Goal: Transaction & Acquisition: Purchase product/service

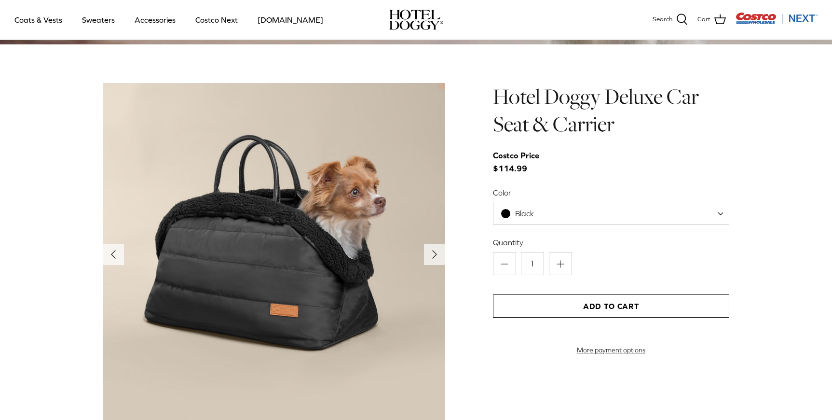
scroll to position [915, 0]
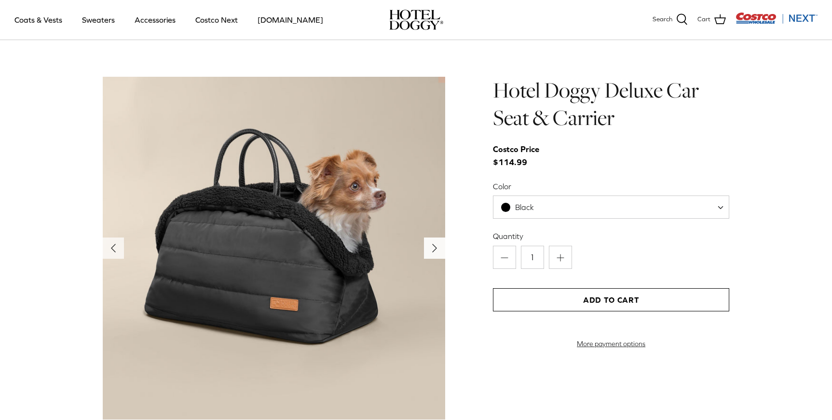
click at [429, 250] on icon "Right" at bounding box center [434, 247] width 15 height 15
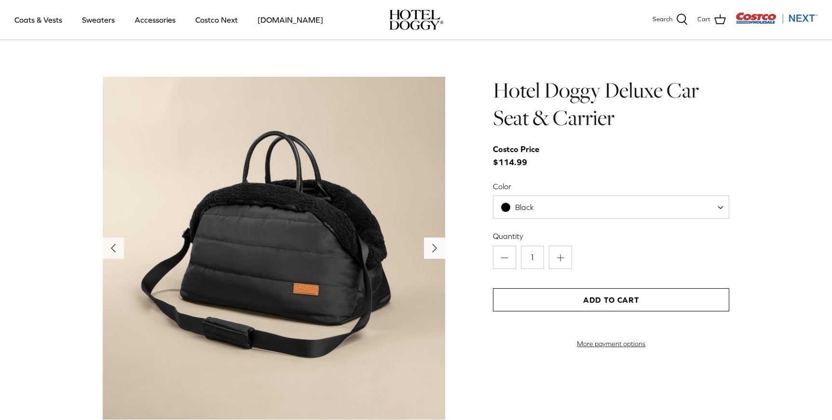
click at [429, 250] on icon "Right" at bounding box center [434, 247] width 15 height 15
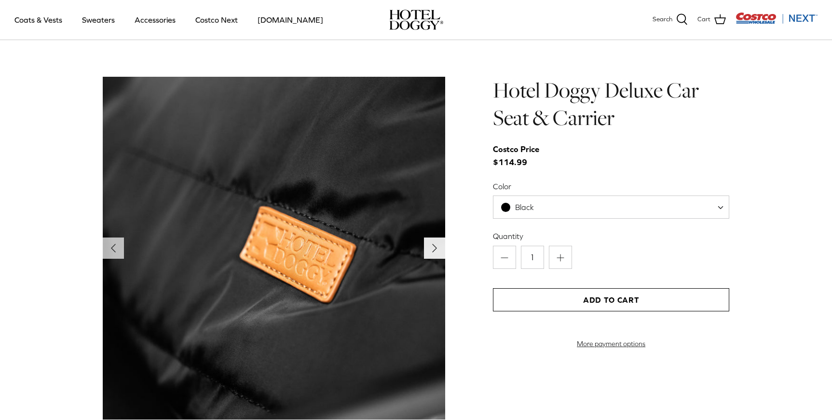
click at [429, 250] on icon "Right" at bounding box center [434, 247] width 15 height 15
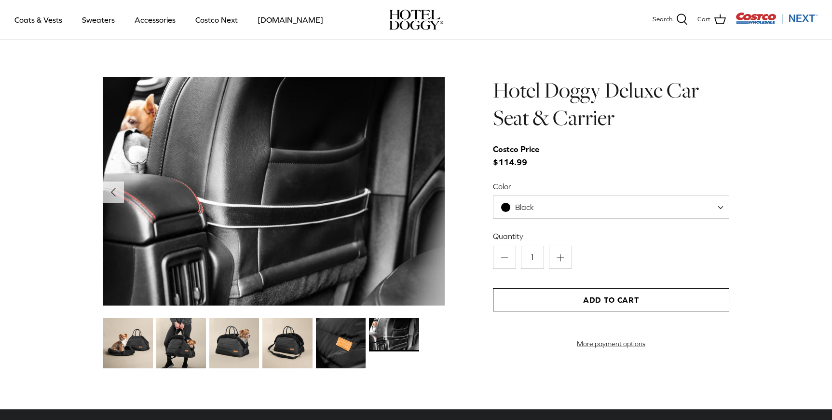
click at [429, 250] on img at bounding box center [274, 191] width 342 height 229
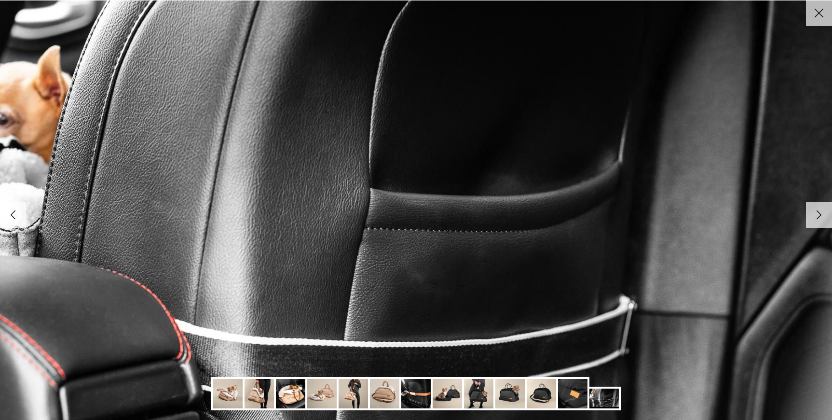
click at [822, 16] on line at bounding box center [819, 13] width 8 height 8
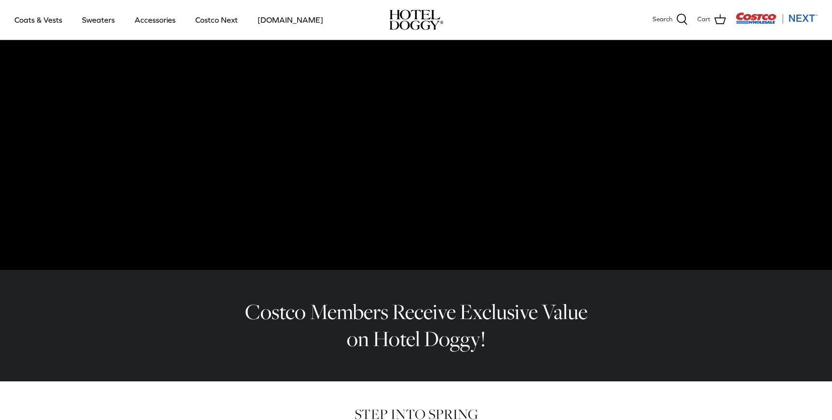
scroll to position [0, 0]
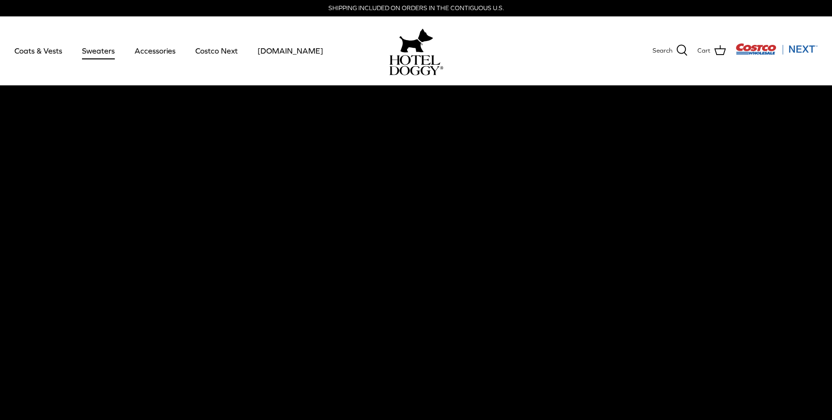
click at [113, 49] on link "Sweaters" at bounding box center [98, 50] width 50 height 33
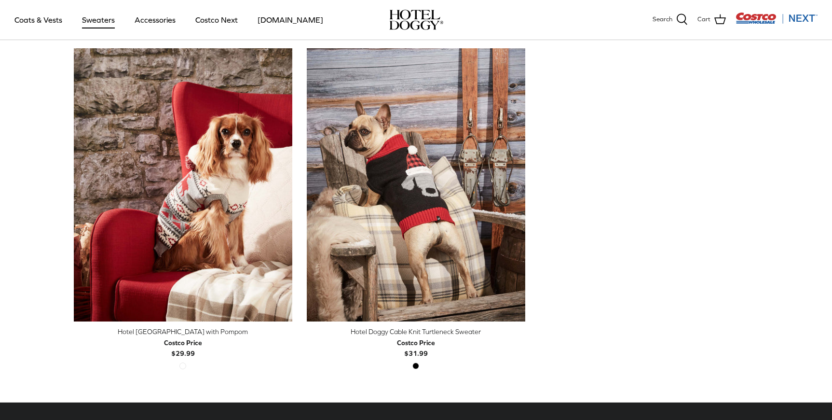
scroll to position [237, 0]
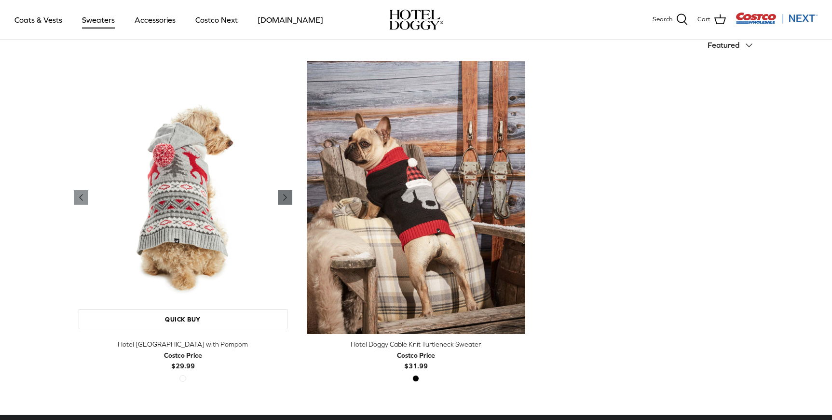
click at [288, 200] on icon "Right" at bounding box center [285, 197] width 12 height 12
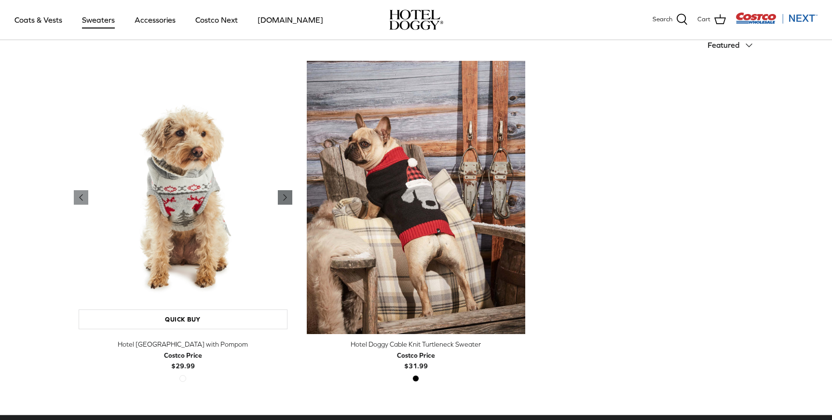
click at [288, 200] on icon "Right" at bounding box center [285, 197] width 12 height 12
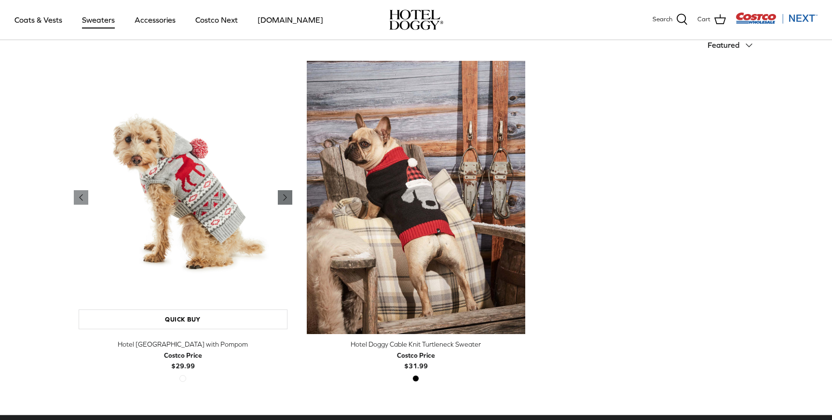
click at [288, 200] on icon "Right" at bounding box center [285, 197] width 12 height 12
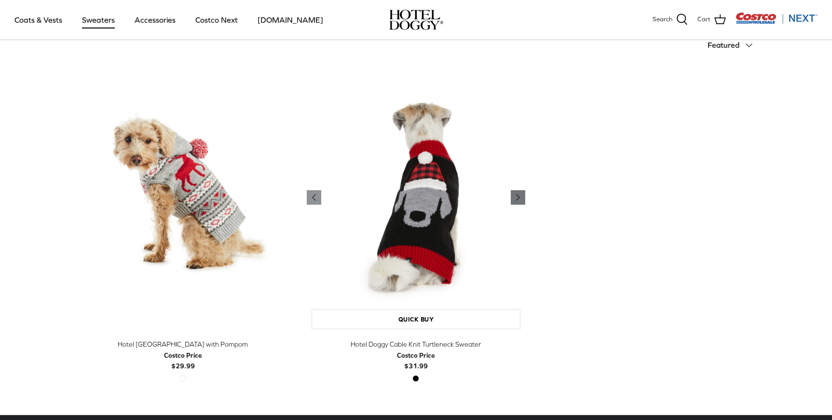
click at [518, 199] on icon "Right" at bounding box center [518, 197] width 12 height 12
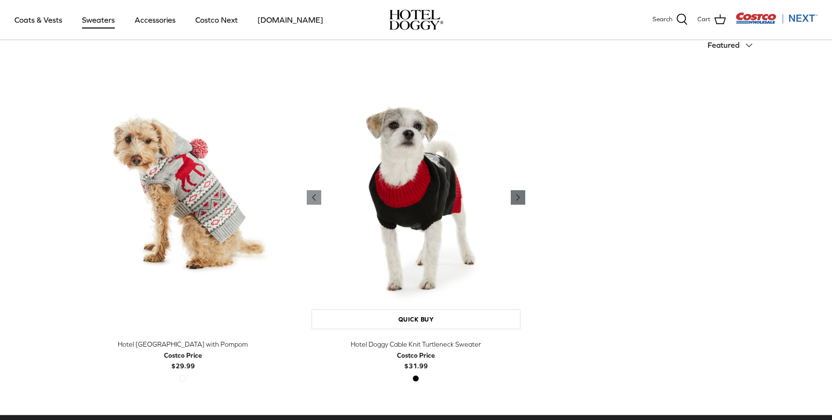
click at [518, 199] on icon "Right" at bounding box center [518, 197] width 12 height 12
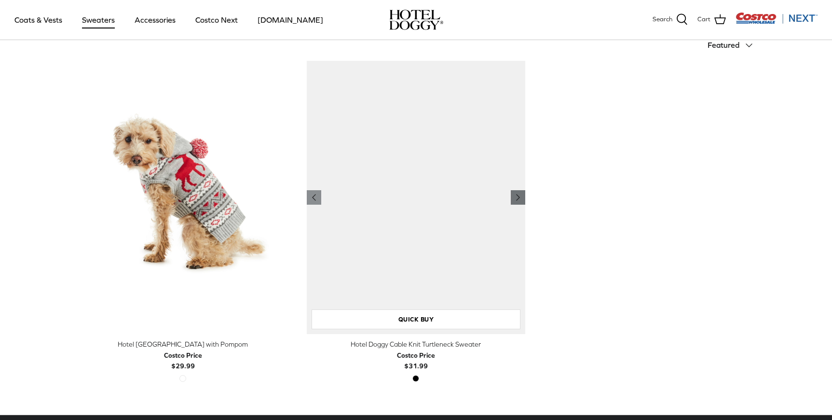
click at [518, 199] on icon "Right" at bounding box center [518, 197] width 12 height 12
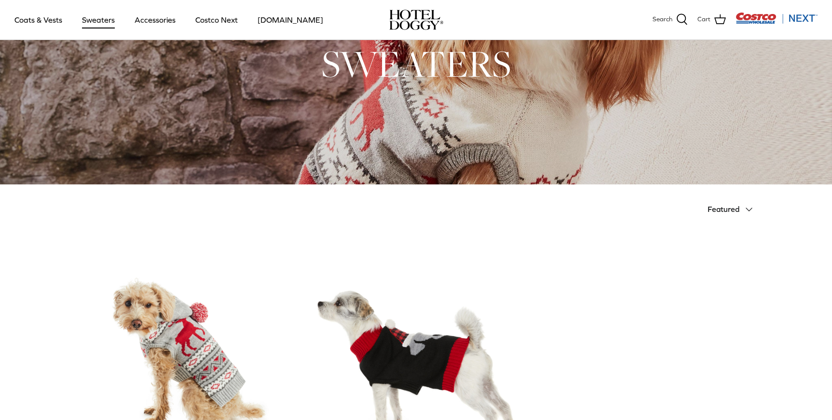
scroll to position [41, 0]
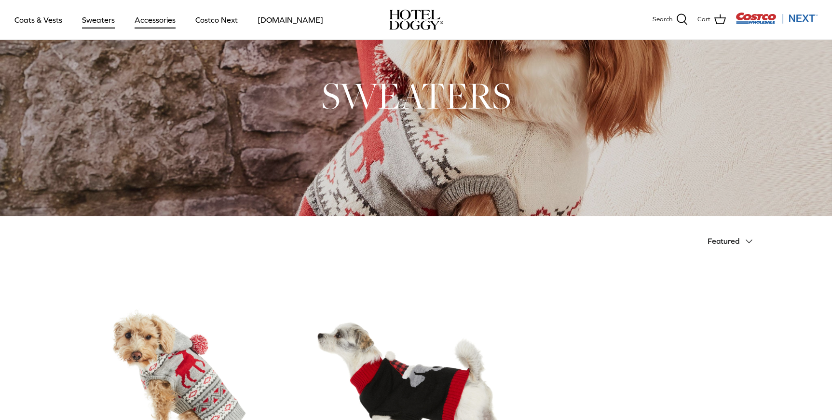
click at [159, 21] on link "Accessories" at bounding box center [155, 19] width 58 height 33
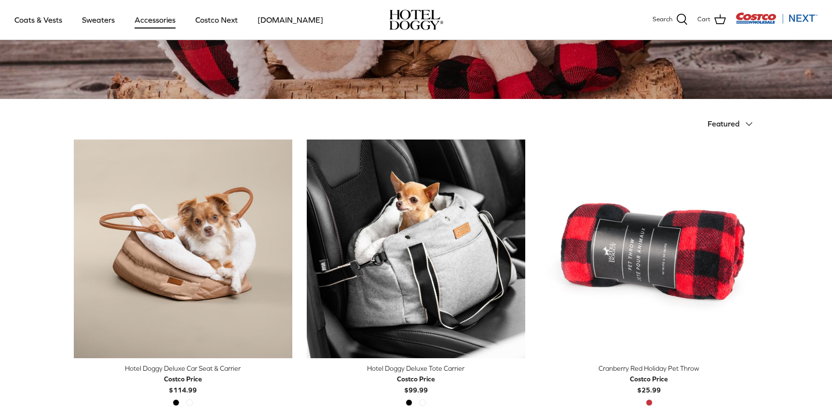
scroll to position [232, 0]
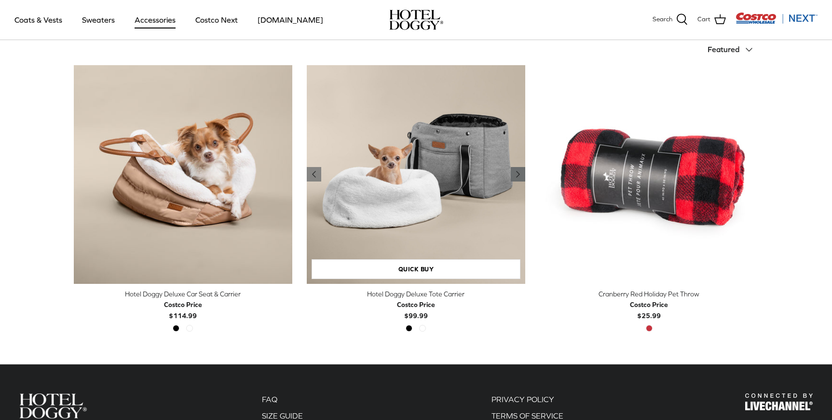
click at [518, 177] on icon "Right" at bounding box center [518, 174] width 12 height 12
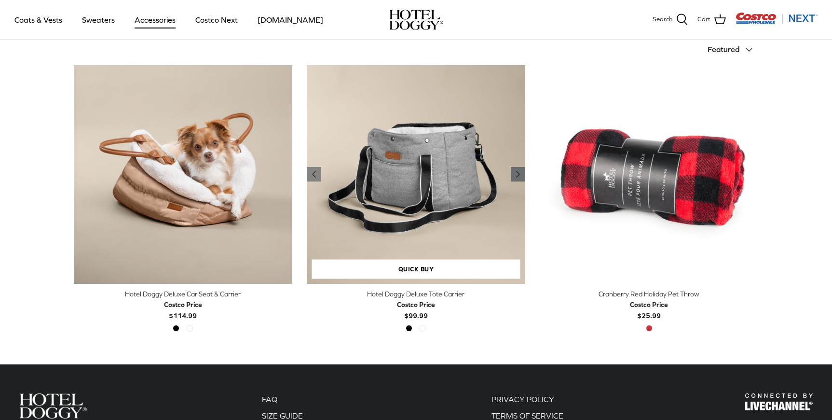
click at [518, 177] on icon "Right" at bounding box center [518, 174] width 12 height 12
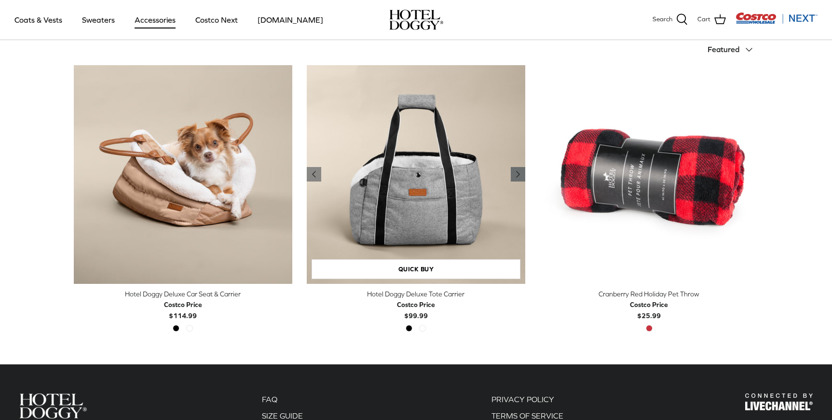
click at [518, 177] on icon "Right" at bounding box center [518, 174] width 12 height 12
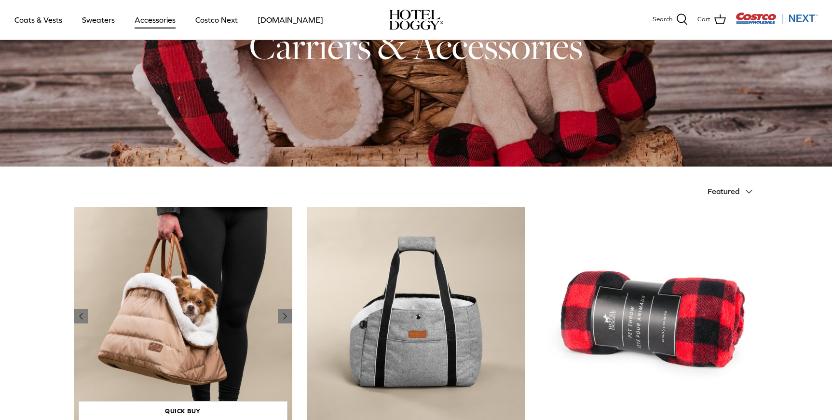
scroll to position [66, 0]
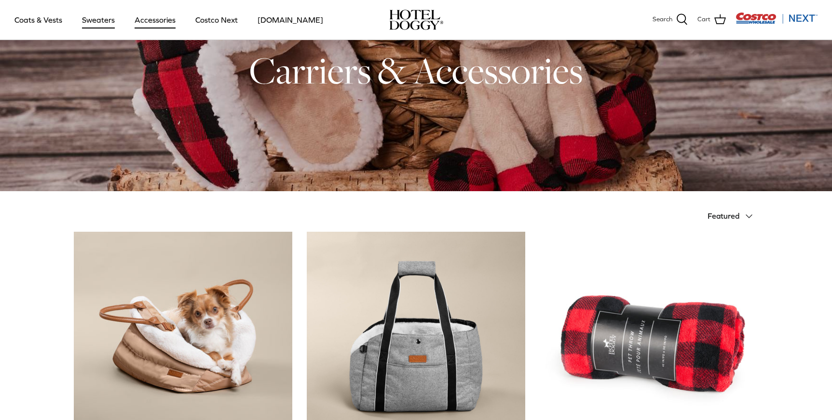
click at [99, 19] on link "Sweaters" at bounding box center [98, 19] width 50 height 33
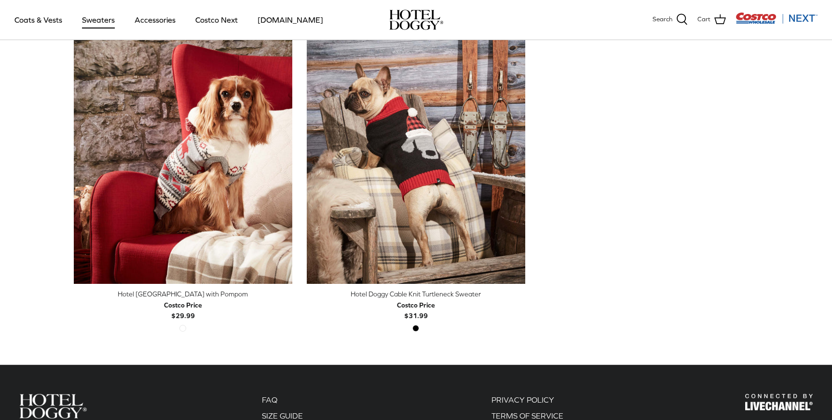
scroll to position [280, 0]
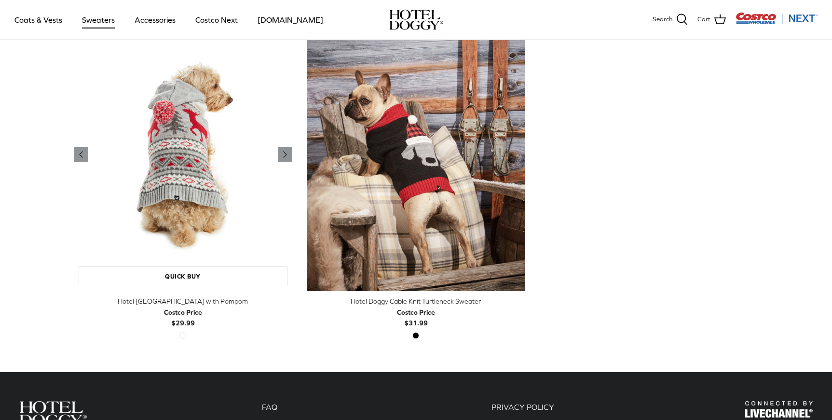
click at [214, 200] on img "Hotel Doggy Fair Isle Sweater with Pompom" at bounding box center [183, 154] width 218 height 273
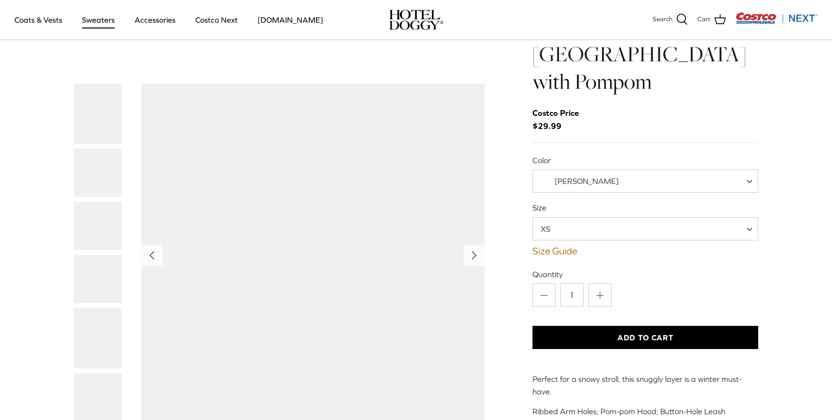
scroll to position [72, 0]
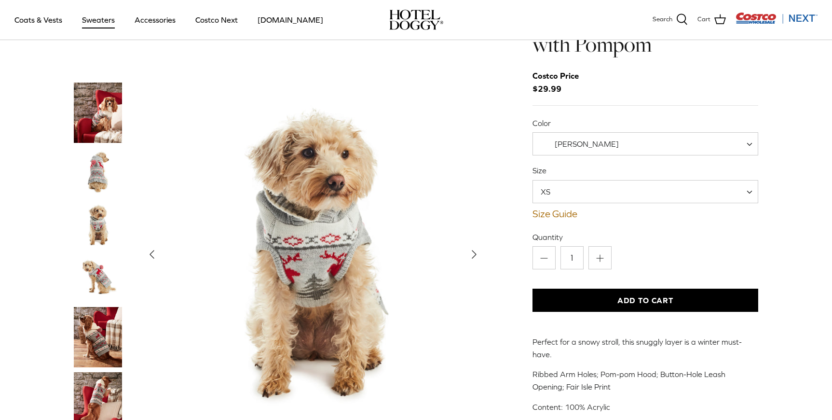
click at [473, 250] on polyline "Next" at bounding box center [474, 254] width 4 height 8
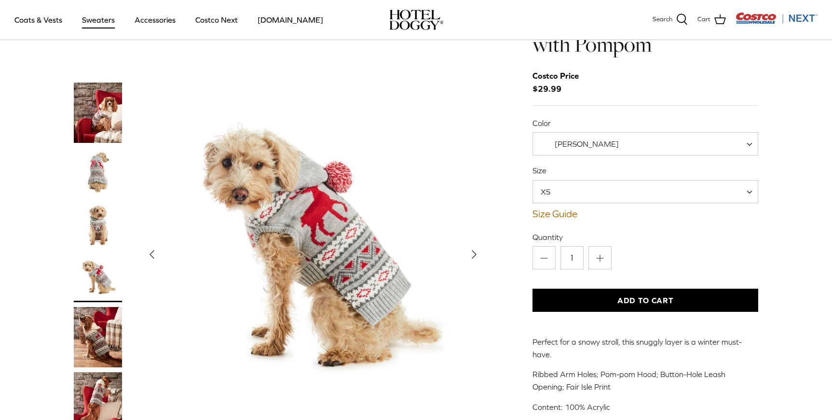
click at [473, 250] on polyline "Next" at bounding box center [474, 254] width 4 height 8
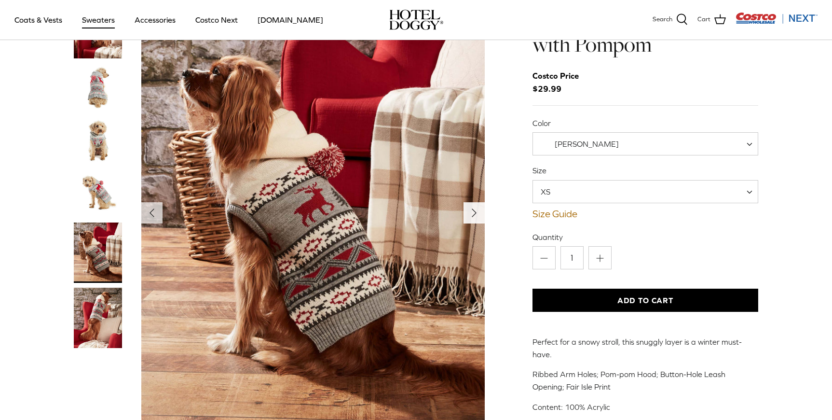
click at [473, 209] on polyline "Next" at bounding box center [474, 213] width 4 height 8
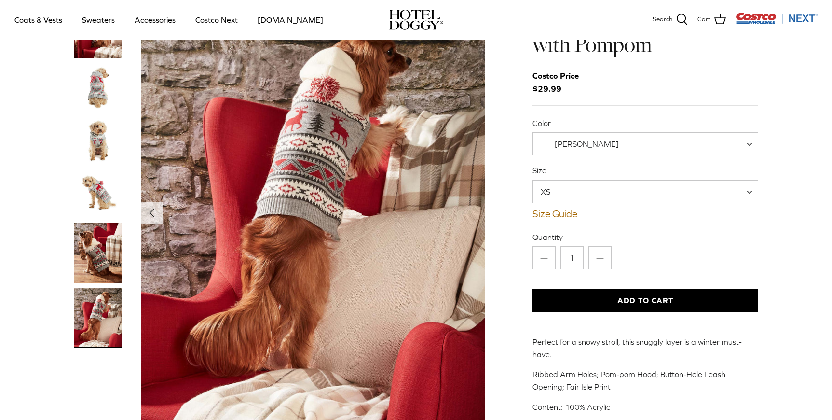
click at [586, 139] on span "[PERSON_NAME]" at bounding box center [587, 143] width 64 height 9
click at [591, 208] on link "Size Guide" at bounding box center [645, 214] width 226 height 12
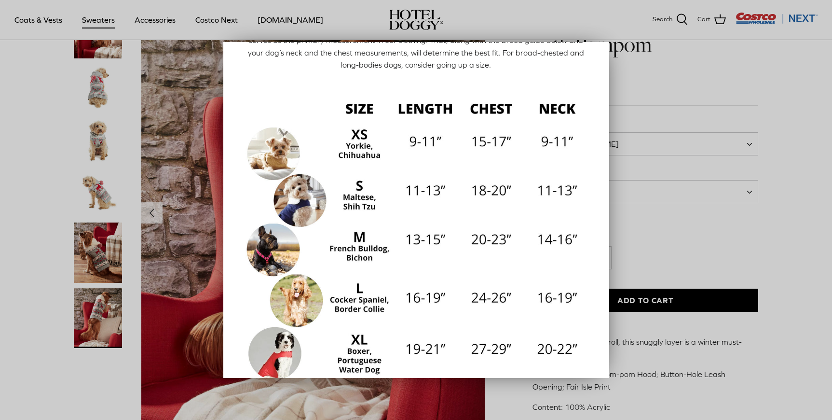
scroll to position [71, 0]
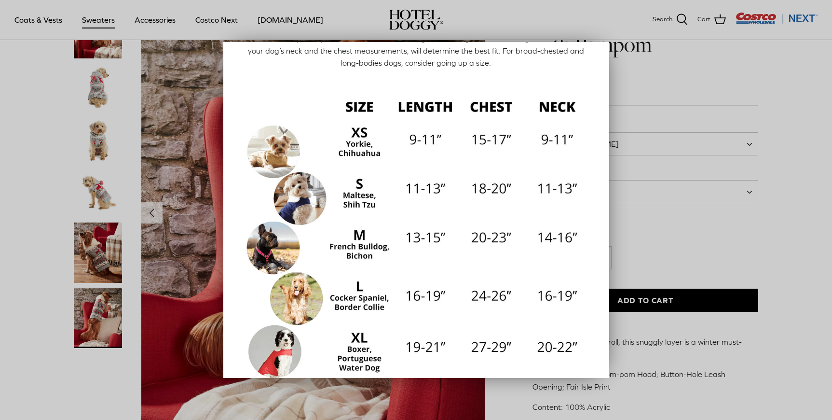
click at [665, 89] on div at bounding box center [416, 210] width 832 height 420
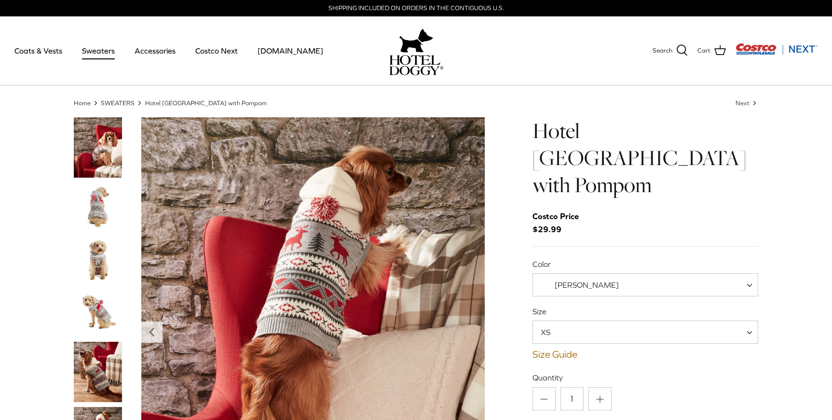
scroll to position [61, 0]
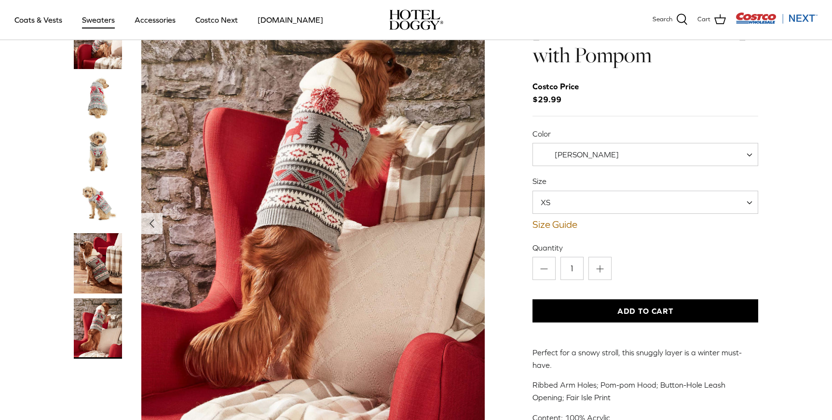
click at [112, 128] on img "Thumbnail Link" at bounding box center [98, 151] width 48 height 48
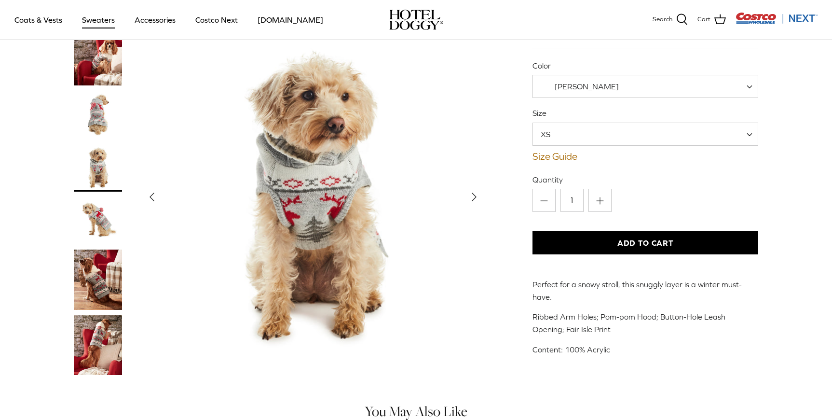
scroll to position [146, 0]
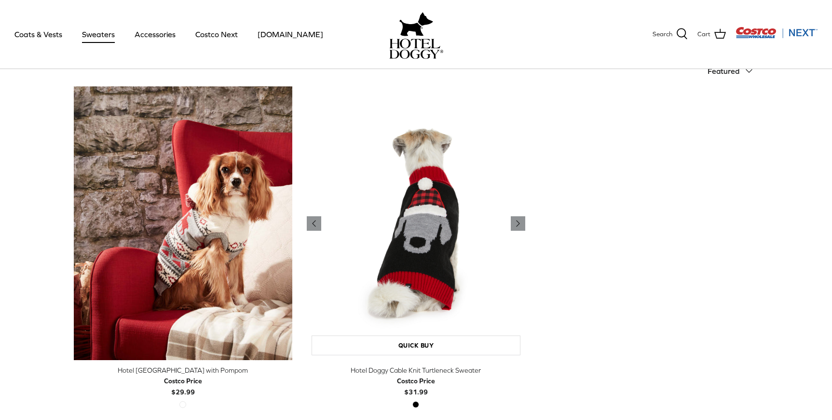
click at [437, 238] on img "Hotel Doggy Cable Knit Turtleneck Sweater" at bounding box center [416, 222] width 218 height 273
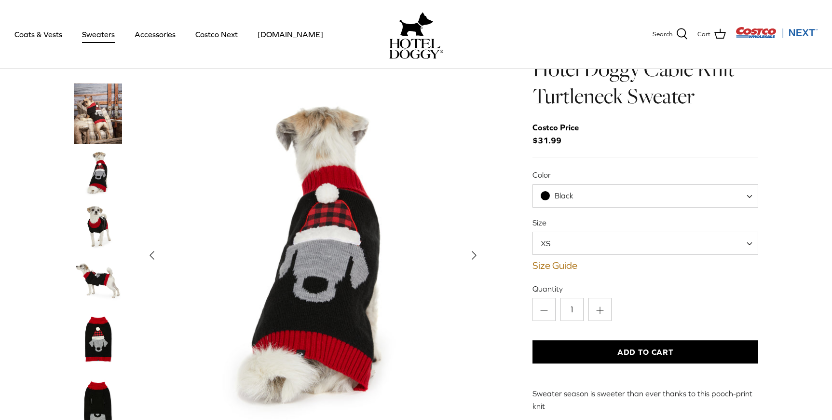
scroll to position [65, 0]
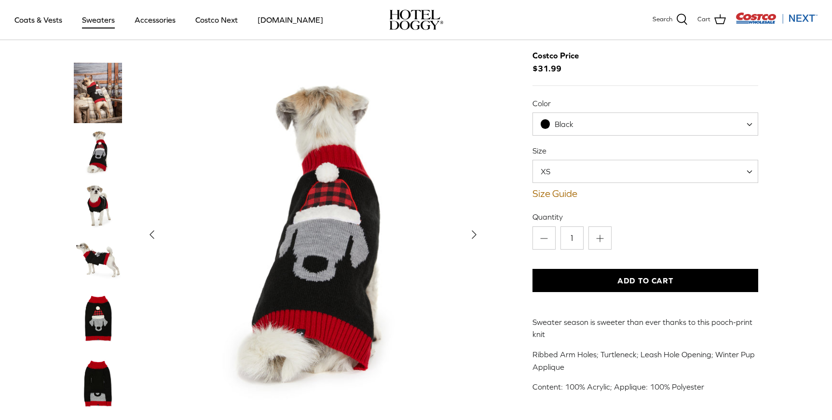
click at [477, 233] on icon "Right" at bounding box center [473, 234] width 15 height 15
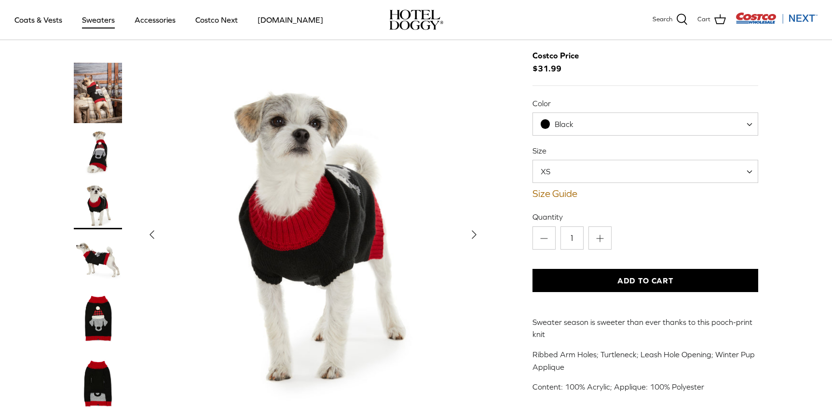
click at [477, 233] on icon "Right" at bounding box center [473, 234] width 15 height 15
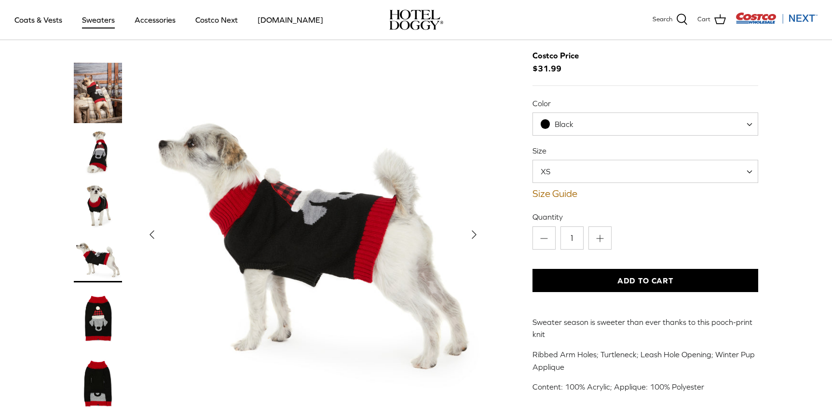
click at [477, 233] on icon "Right" at bounding box center [473, 234] width 15 height 15
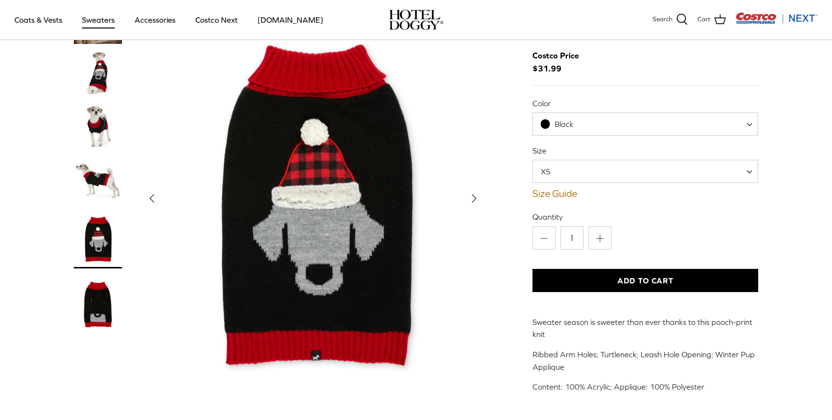
click at [107, 245] on img "Thumbnail Link" at bounding box center [98, 238] width 48 height 60
click at [102, 300] on img "Thumbnail Link" at bounding box center [98, 303] width 48 height 60
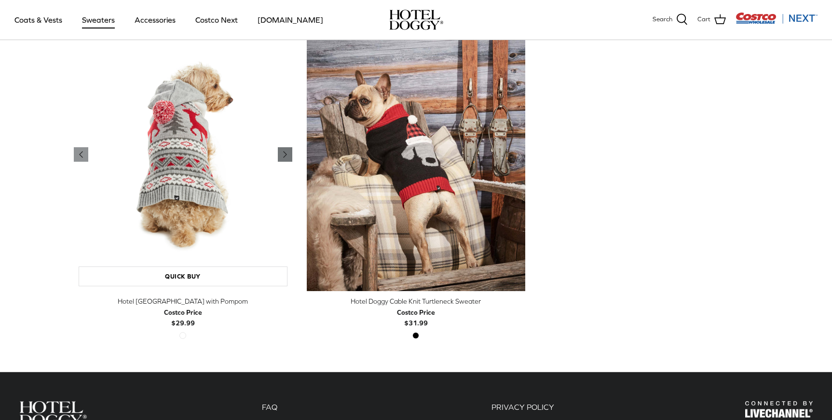
click at [284, 156] on polyline "Previous" at bounding box center [285, 154] width 3 height 6
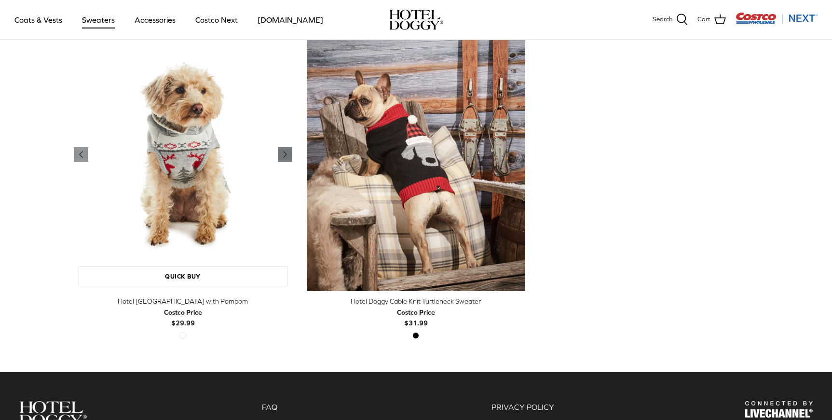
click at [284, 156] on polyline "Previous" at bounding box center [285, 154] width 3 height 6
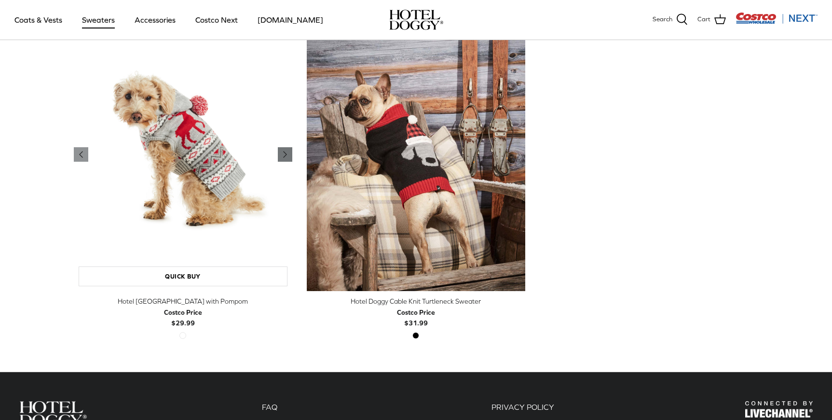
click at [284, 156] on polyline "Previous" at bounding box center [285, 154] width 3 height 6
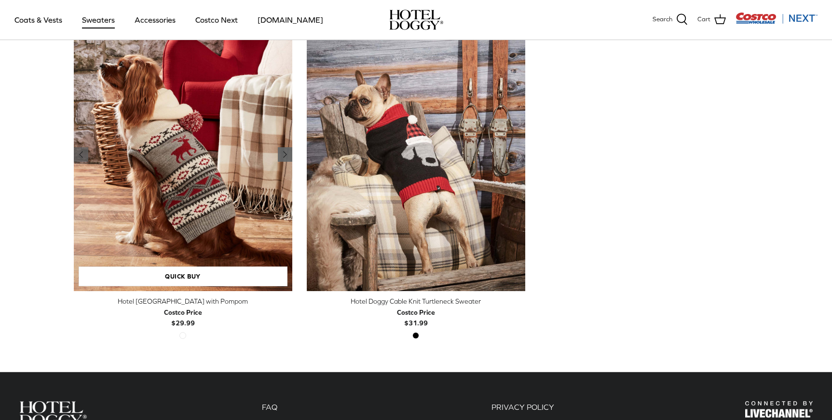
click at [284, 156] on polyline "Previous" at bounding box center [285, 154] width 3 height 6
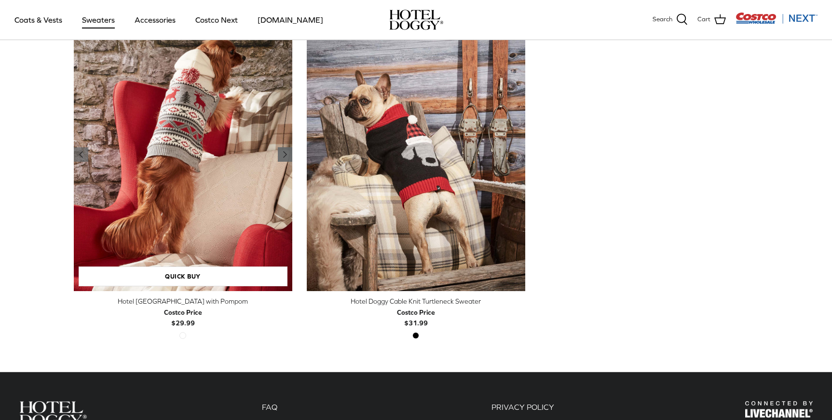
click at [284, 156] on polyline "Previous" at bounding box center [285, 154] width 3 height 6
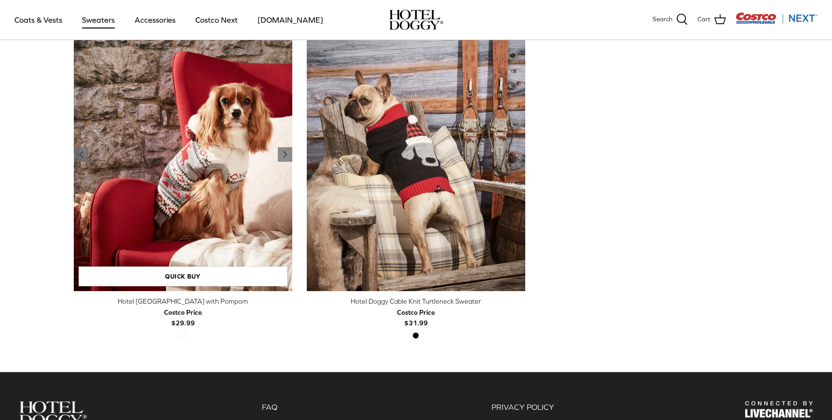
click at [226, 201] on img "Hotel Doggy Fair Isle Sweater with Pompom" at bounding box center [183, 154] width 218 height 273
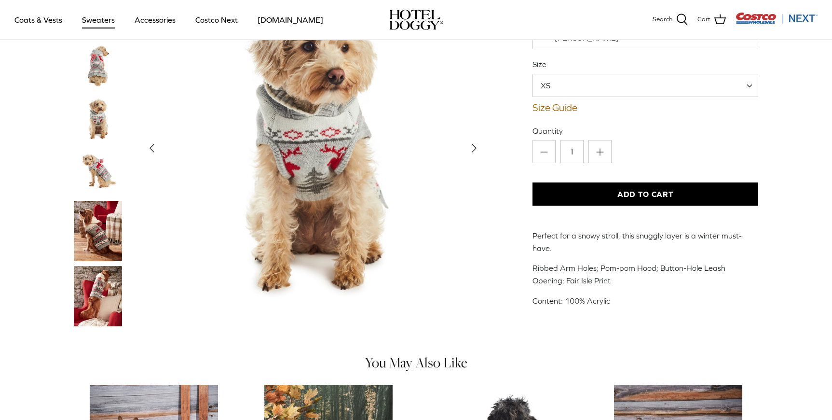
scroll to position [92, 0]
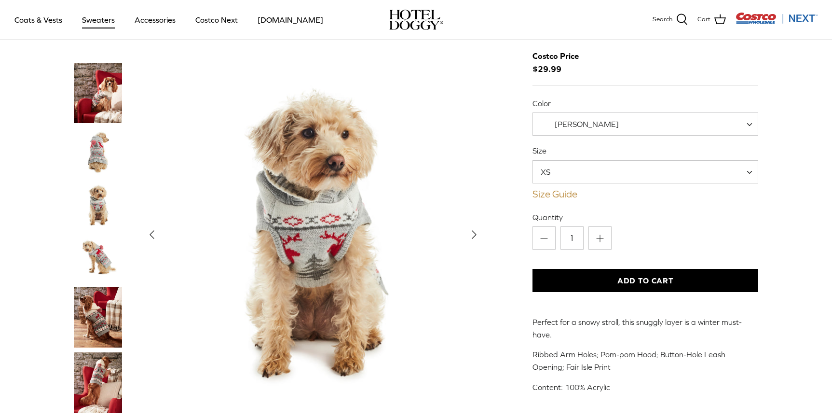
click at [545, 188] on link "Size Guide" at bounding box center [645, 194] width 226 height 12
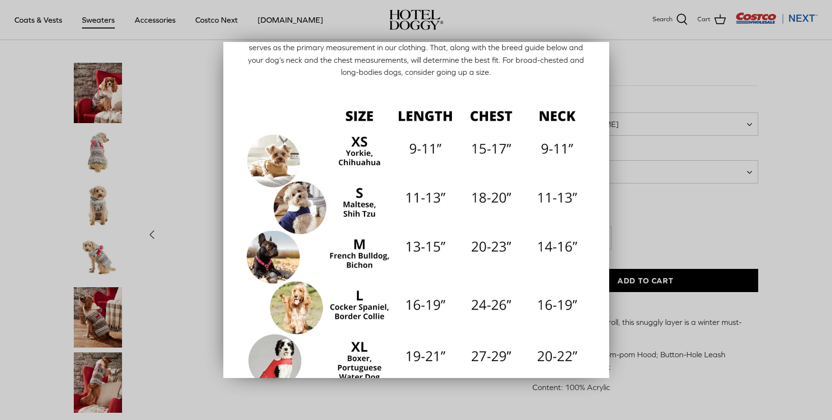
scroll to position [83, 0]
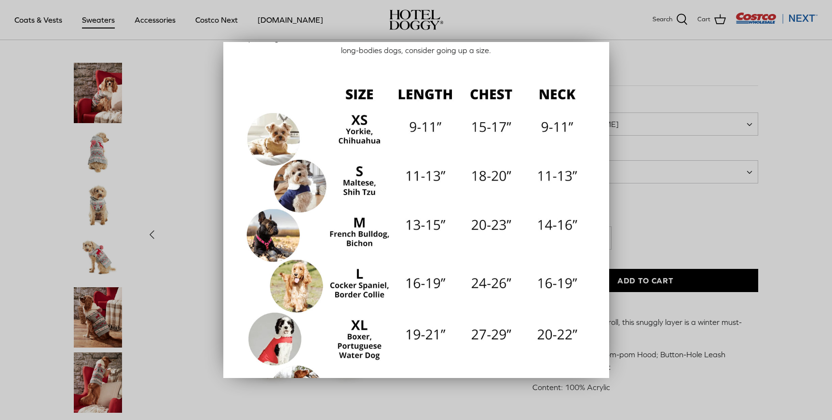
click at [714, 182] on div at bounding box center [416, 210] width 832 height 420
